Goal: Contribute content

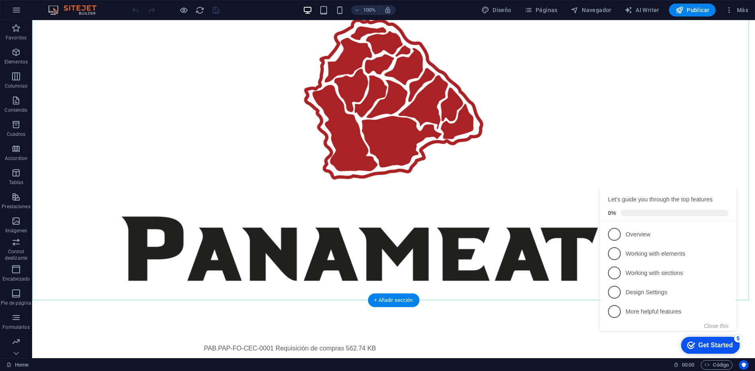
scroll to position [28, 0]
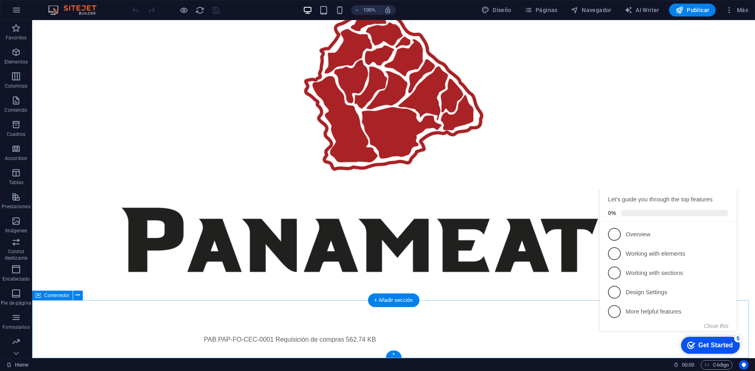
click at [313, 337] on div "PAB.PAP-FO-CEC-0001 Requisición de compras 562.74 KB" at bounding box center [393, 340] width 723 height 74
click at [316, 335] on div "PAB.PAP-FO-CEC-0001 Requisición de compras 562.74 KB" at bounding box center [393, 340] width 379 height 10
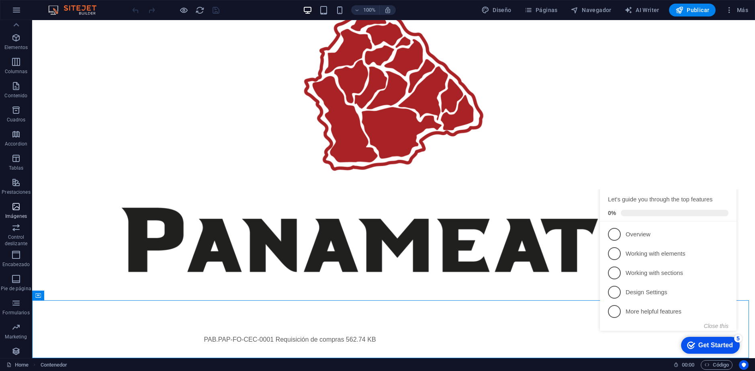
scroll to position [0, 0]
click at [726, 188] on icon "Minimize checklist" at bounding box center [725, 184] width 6 height 6
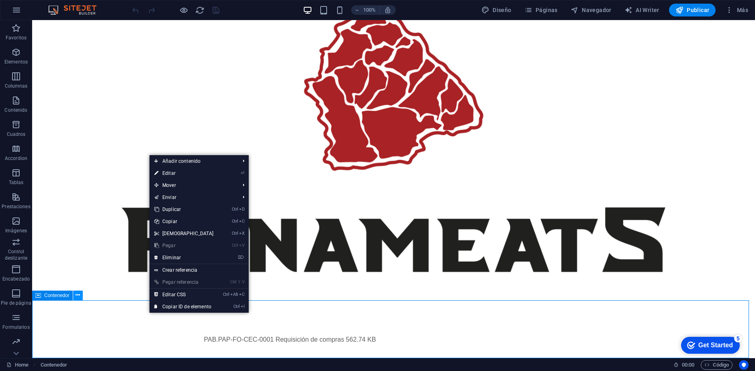
click at [74, 294] on button at bounding box center [78, 296] width 10 height 10
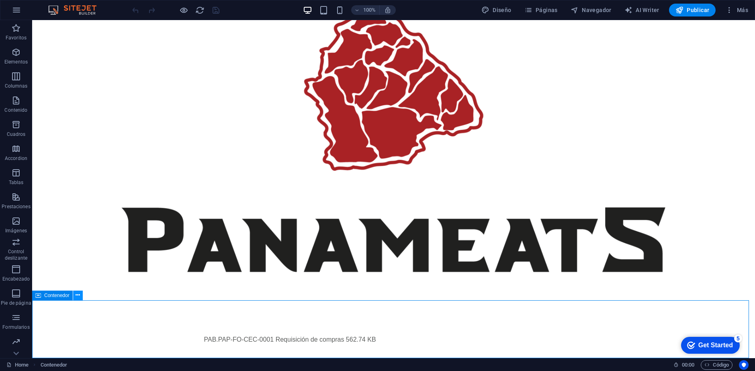
click at [79, 296] on icon at bounding box center [78, 295] width 4 height 8
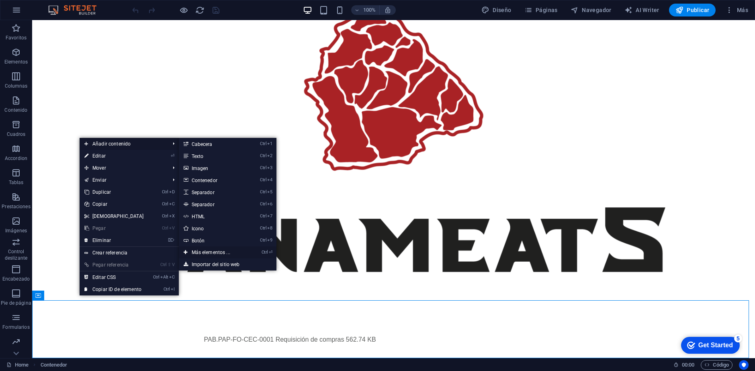
click at [214, 251] on link "Ctrl ⏎ Más elementos ..." at bounding box center [213, 252] width 68 height 12
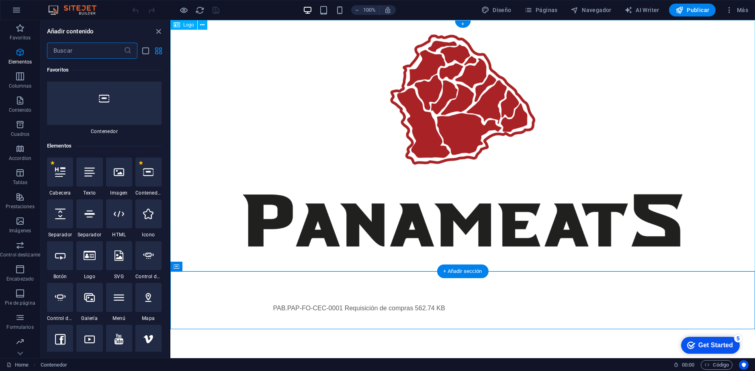
scroll to position [152, 0]
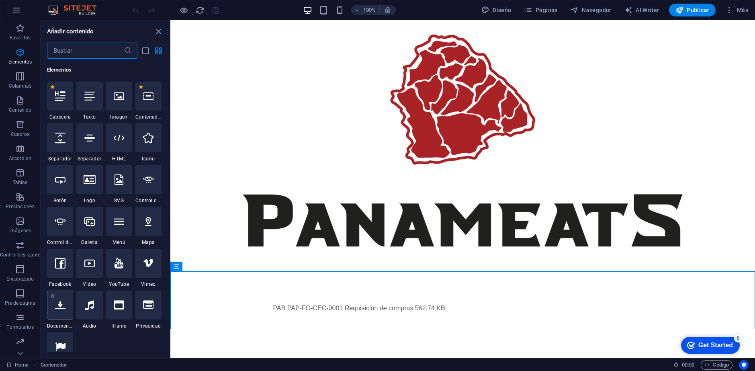
click at [65, 312] on div at bounding box center [60, 305] width 26 height 29
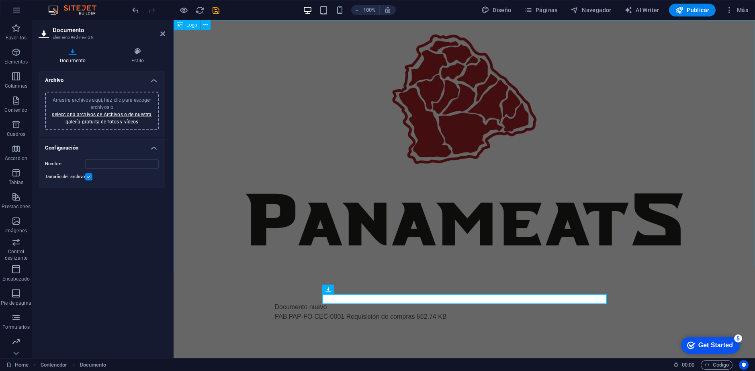
drag, startPoint x: 670, startPoint y: 100, endPoint x: 667, endPoint y: 102, distance: 4.1
click at [670, 100] on div at bounding box center [465, 145] width 582 height 250
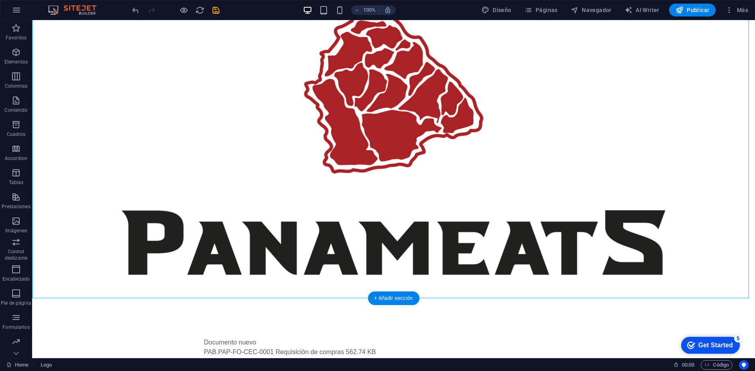
scroll to position [38, 0]
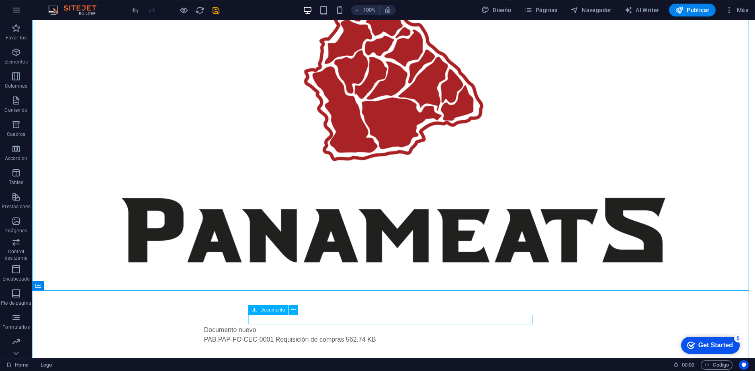
click at [286, 309] on div "Documento" at bounding box center [268, 310] width 40 height 10
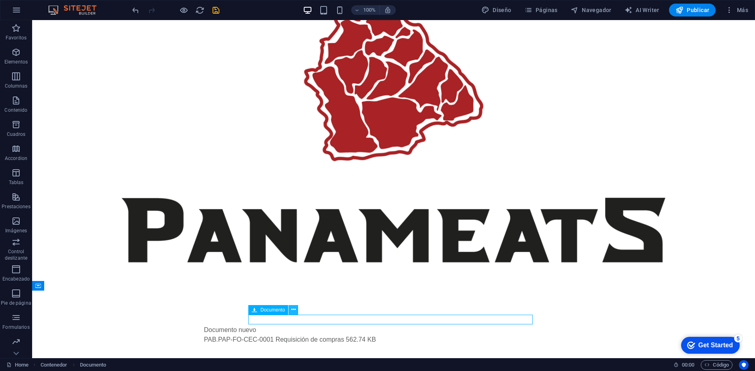
click at [293, 309] on icon at bounding box center [293, 309] width 4 height 8
click at [294, 309] on icon at bounding box center [293, 309] width 4 height 8
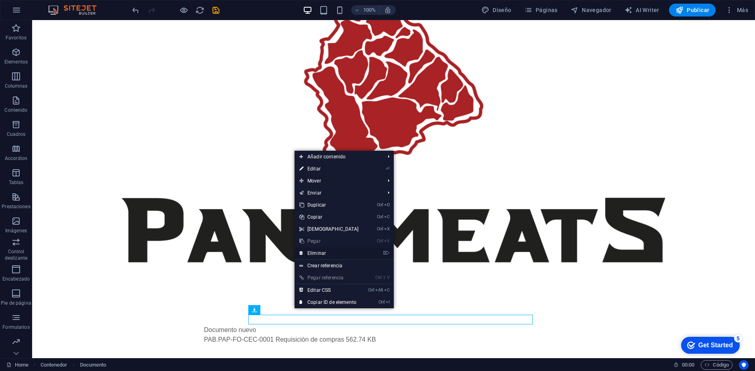
click at [312, 253] on link "⌦ Eliminar" at bounding box center [329, 253] width 69 height 12
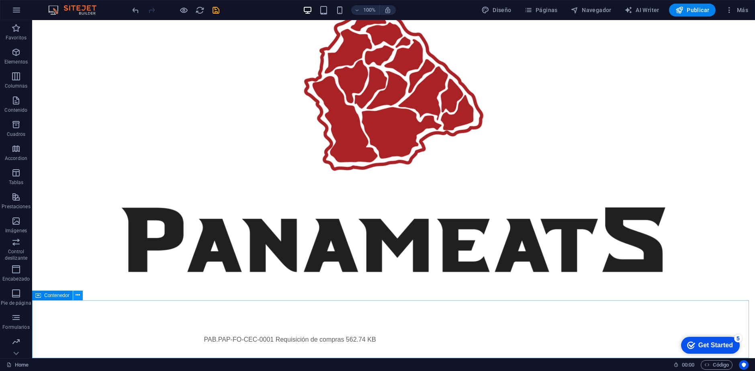
click at [78, 296] on icon at bounding box center [78, 295] width 4 height 8
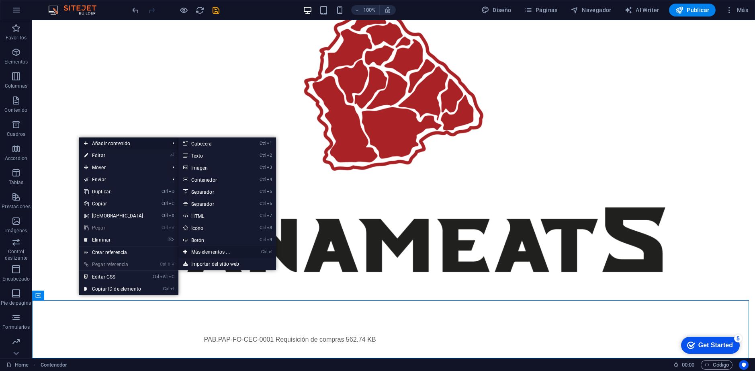
click at [214, 252] on link "Ctrl ⏎ Más elementos ..." at bounding box center [212, 252] width 68 height 12
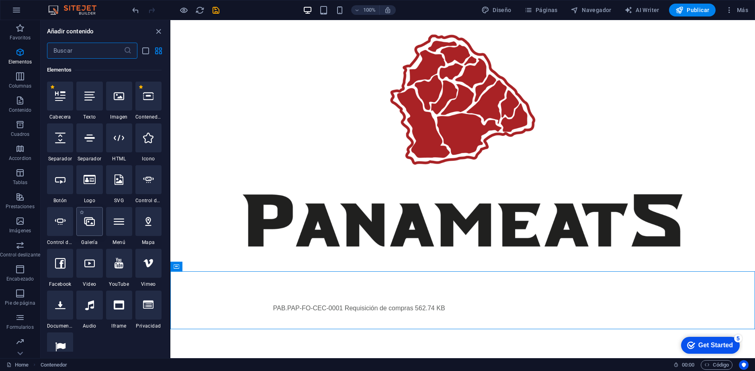
scroll to position [192, 0]
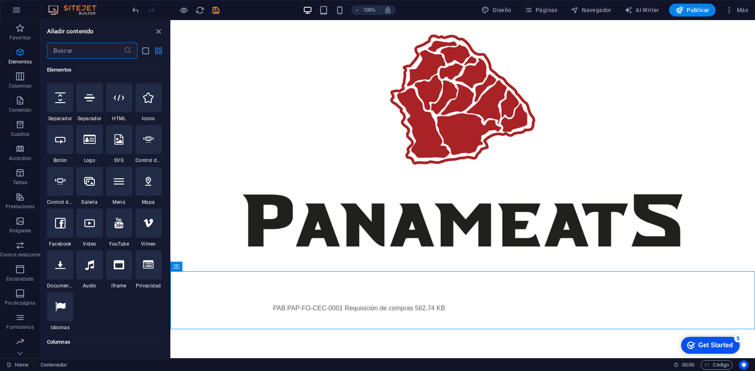
click at [62, 267] on icon at bounding box center [60, 265] width 10 height 10
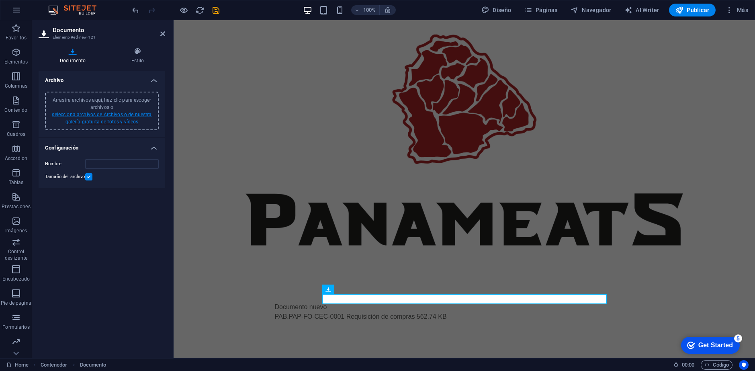
click at [104, 119] on link "selecciona archivos de Archivos o de nuestra galería gratuita de fotos y vídeos" at bounding box center [102, 118] width 100 height 13
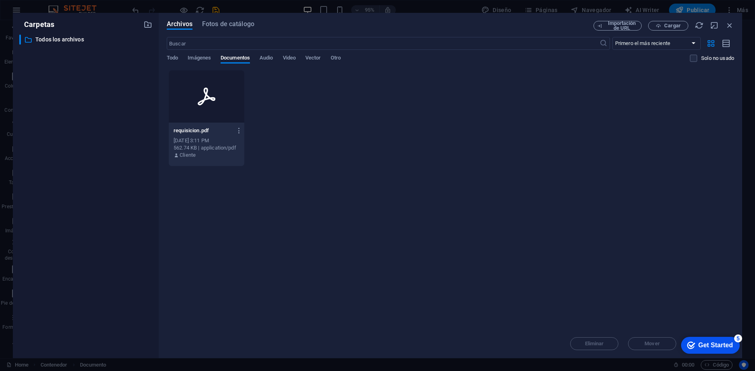
drag, startPoint x: 282, startPoint y: 121, endPoint x: 369, endPoint y: 108, distance: 88.5
click at [368, 108] on div "requisicion.pdf requisicion.pdf [DATE] 3:11 PM 562.74 KB | application/pdf Clie…" at bounding box center [450, 118] width 567 height 96
click at [670, 25] on span "Cargar" at bounding box center [672, 25] width 16 height 5
type input "CatalogoPanameats-mlLYdpj8ezX03PtpXnqu1g.pdf"
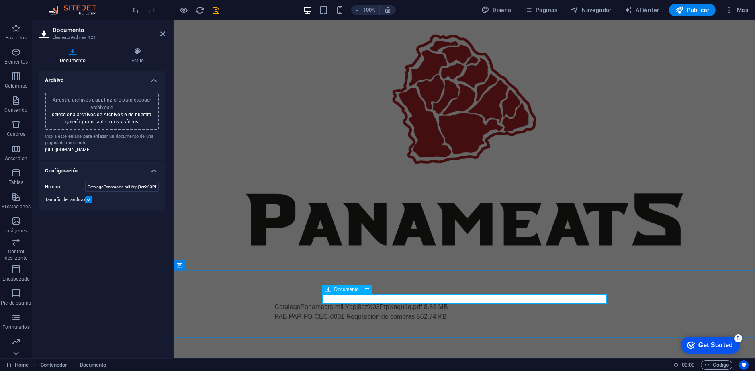
click at [418, 302] on div "CatalogoPanameats-mlLYdpj8ezX03PtpXnqu1g.pdf 8.83 MB" at bounding box center [464, 307] width 379 height 10
click at [272, 283] on div "CatalogoPanameats-mlLYdpj8ezX03PtpXnqu1g.pdf 8.83 MB PAB.PAP-FO-CEC-0001 Requis…" at bounding box center [465, 312] width 582 height 84
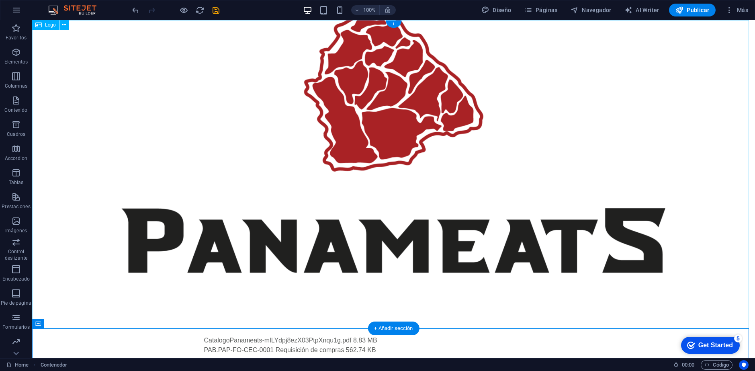
scroll to position [38, 0]
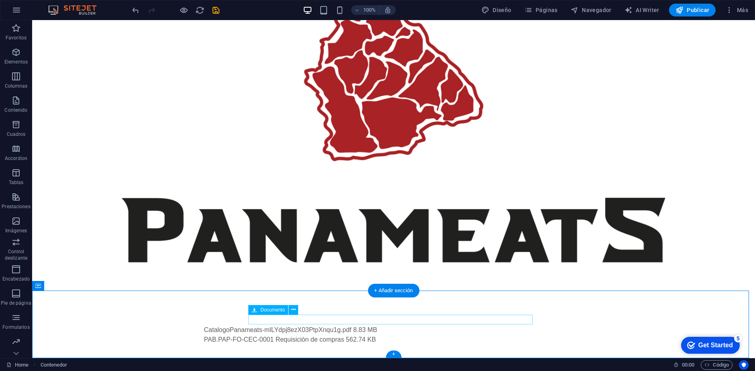
click at [311, 325] on div "CatalogoPanameats-mlLYdpj8ezX03PtpXnqu1g.pdf 8.83 MB" at bounding box center [393, 330] width 379 height 10
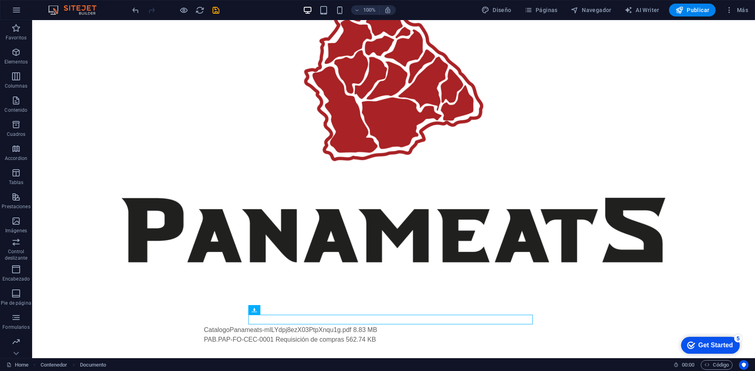
click at [693, 3] on div "100% Diseño Páginas Navegador AI Writer Publicar Más" at bounding box center [377, 9] width 754 height 19
click at [693, 16] on button "Publicar" at bounding box center [692, 10] width 47 height 13
